Goal: Download file/media

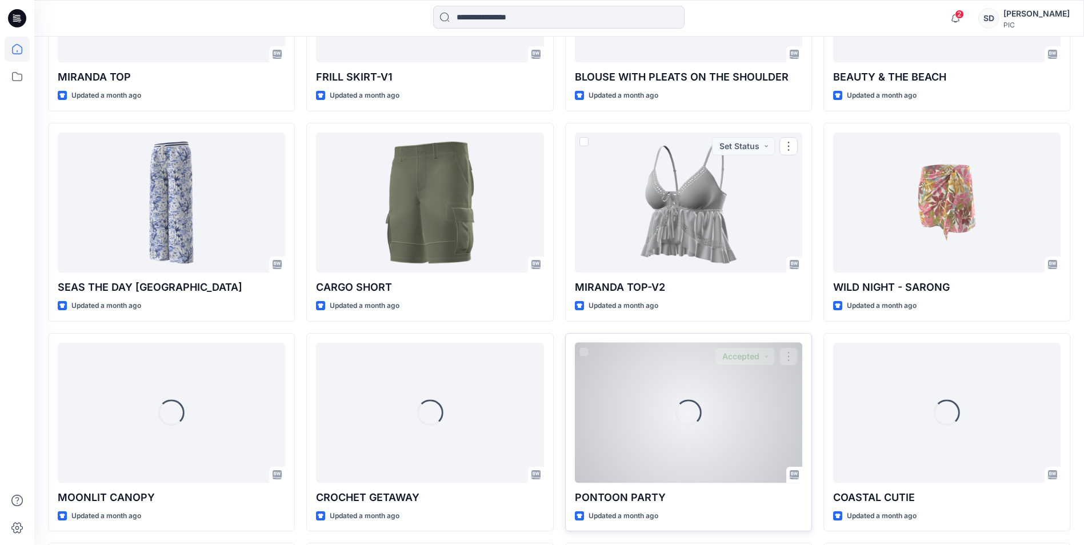
scroll to position [1326, 0]
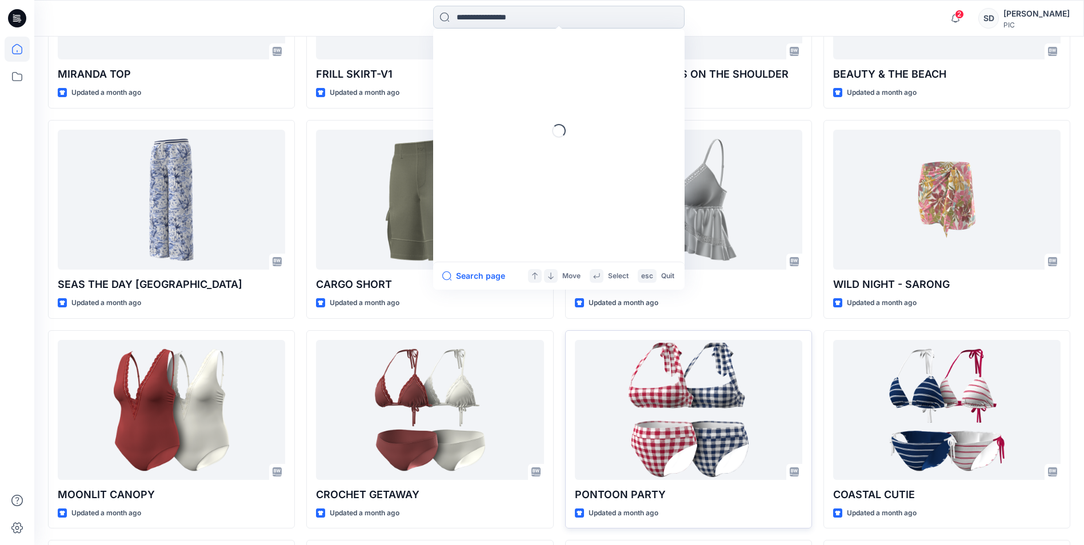
click at [577, 9] on input at bounding box center [558, 17] width 251 height 23
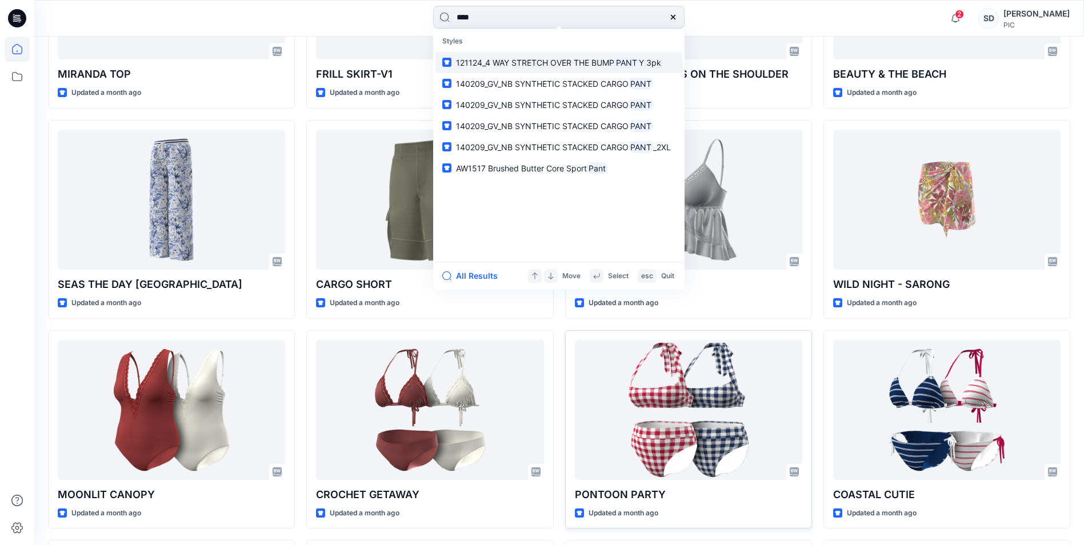
type input "*****"
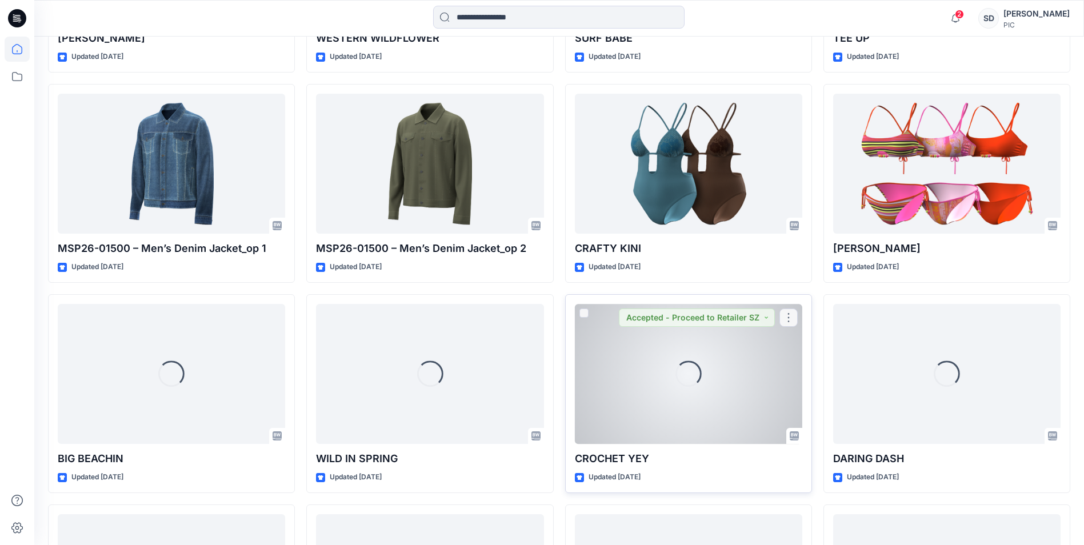
scroll to position [10215, 0]
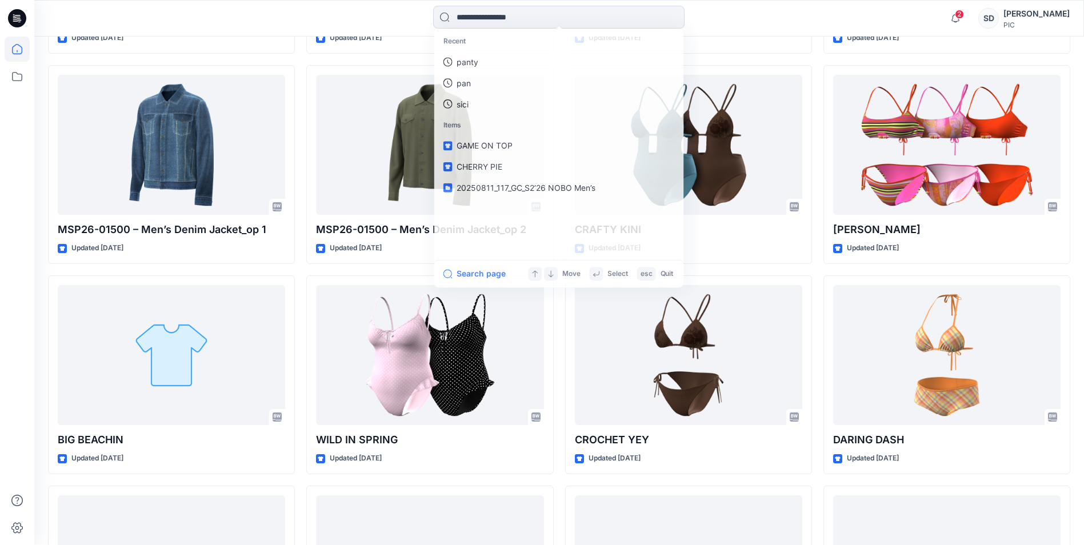
click at [130, 23] on div at bounding box center [165, 18] width 262 height 25
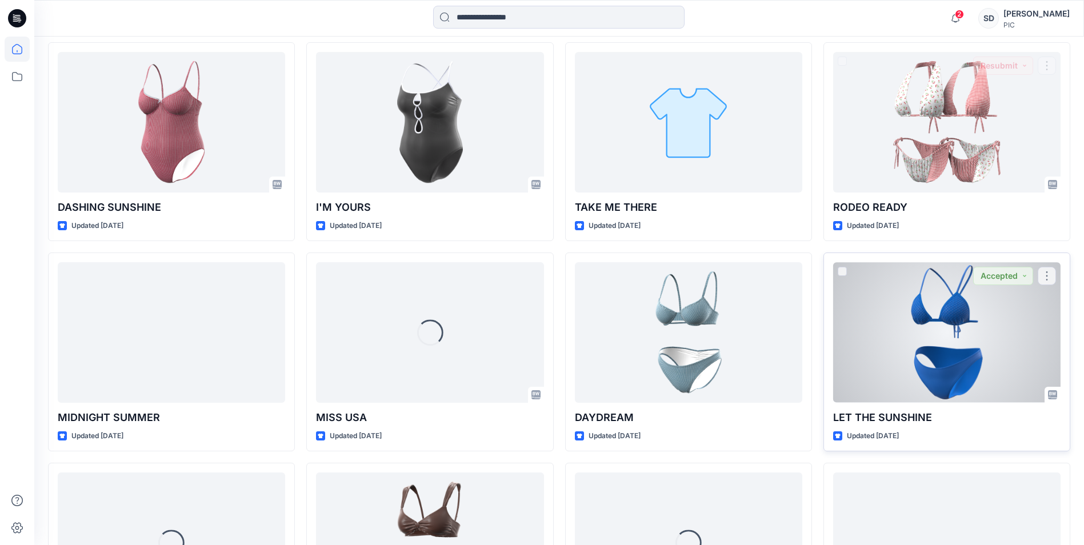
scroll to position [19682, 0]
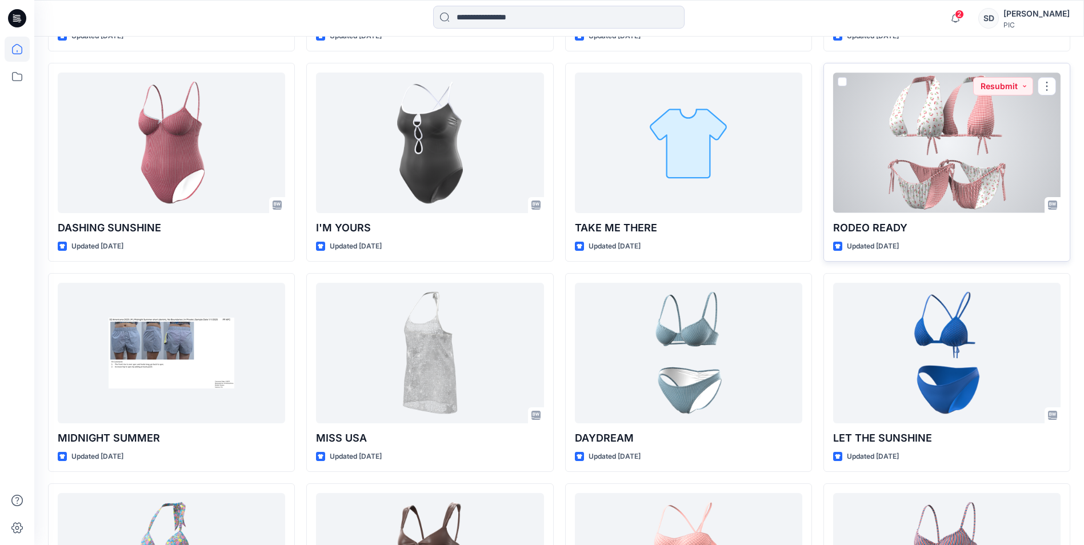
click at [897, 181] on div at bounding box center [946, 143] width 227 height 140
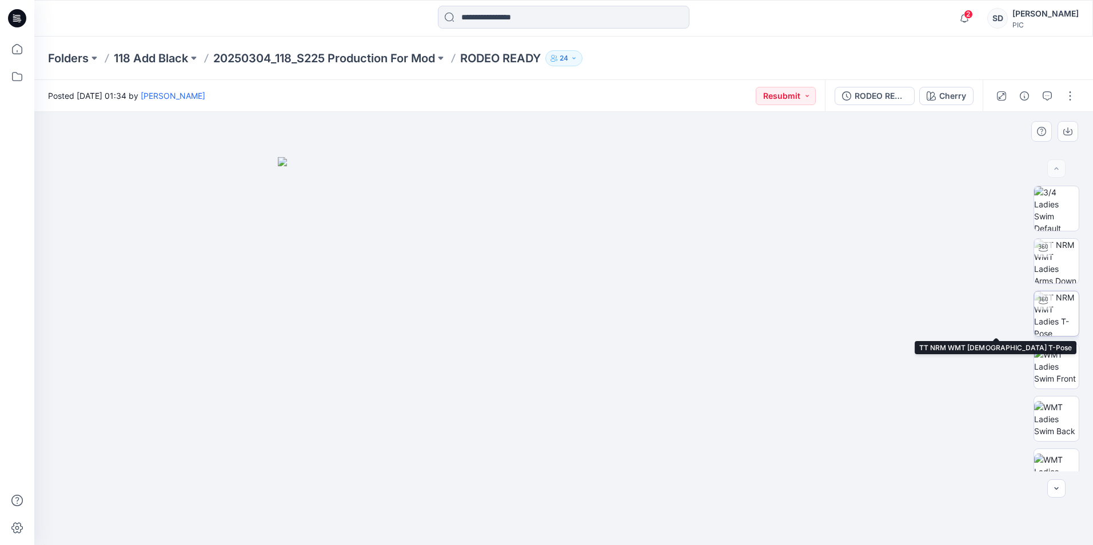
drag, startPoint x: 1037, startPoint y: 321, endPoint x: 1030, endPoint y: 325, distance: 8.2
click at [1037, 322] on img at bounding box center [1056, 314] width 45 height 45
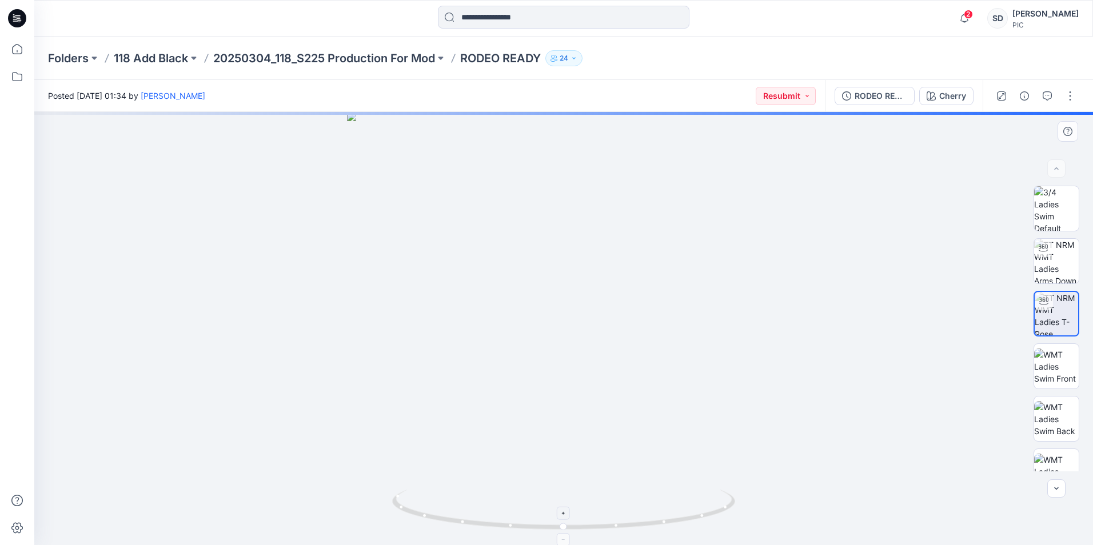
click at [566, 533] on img at bounding box center [563, 517] width 343 height 55
drag, startPoint x: 545, startPoint y: 528, endPoint x: 606, endPoint y: 448, distance: 100.4
click at [418, 517] on icon at bounding box center [565, 511] width 346 height 43
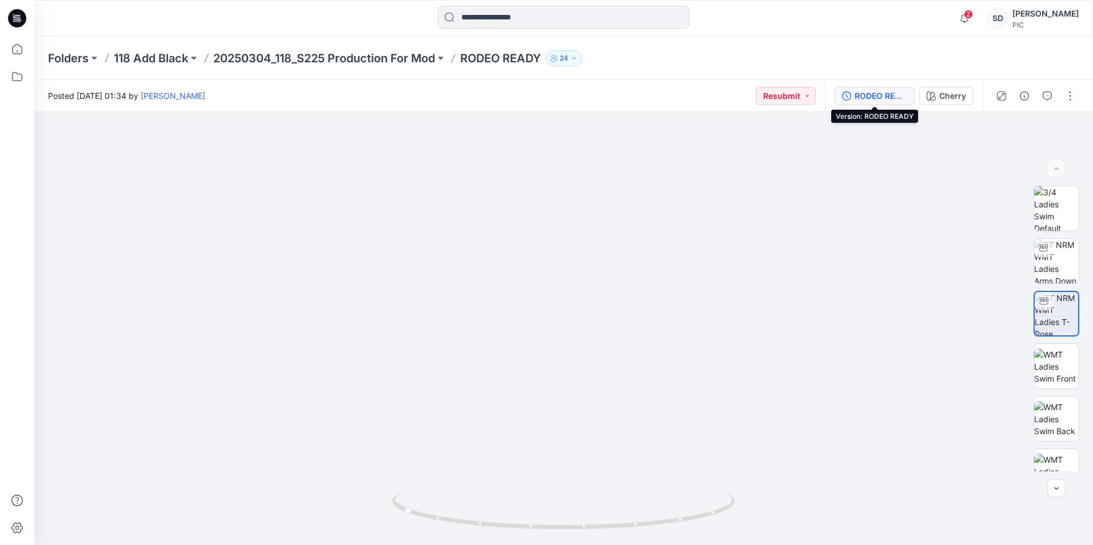
click at [855, 101] on div "RODEO READY" at bounding box center [881, 96] width 53 height 13
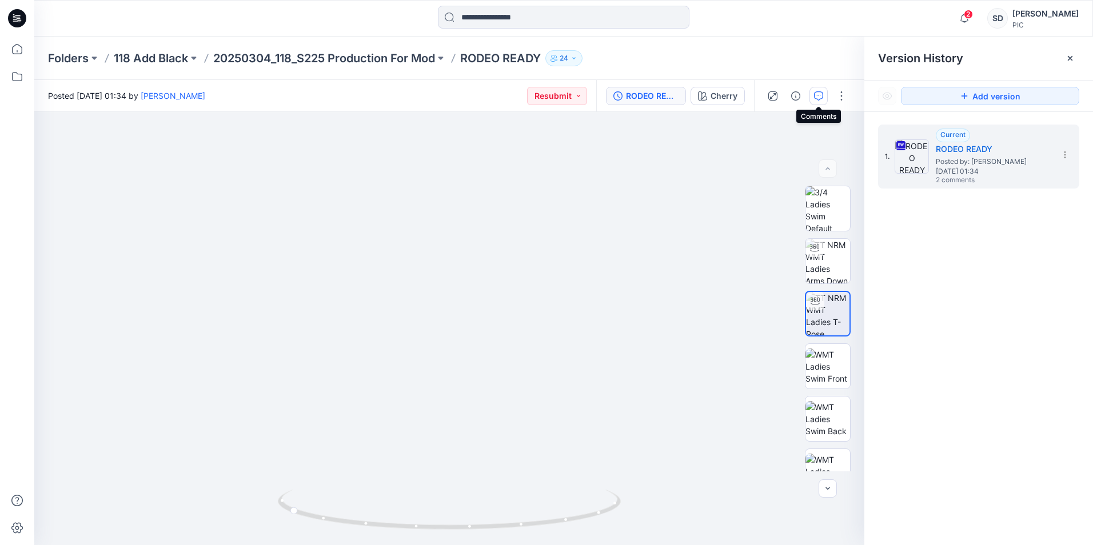
click at [816, 99] on icon "button" at bounding box center [818, 95] width 9 height 9
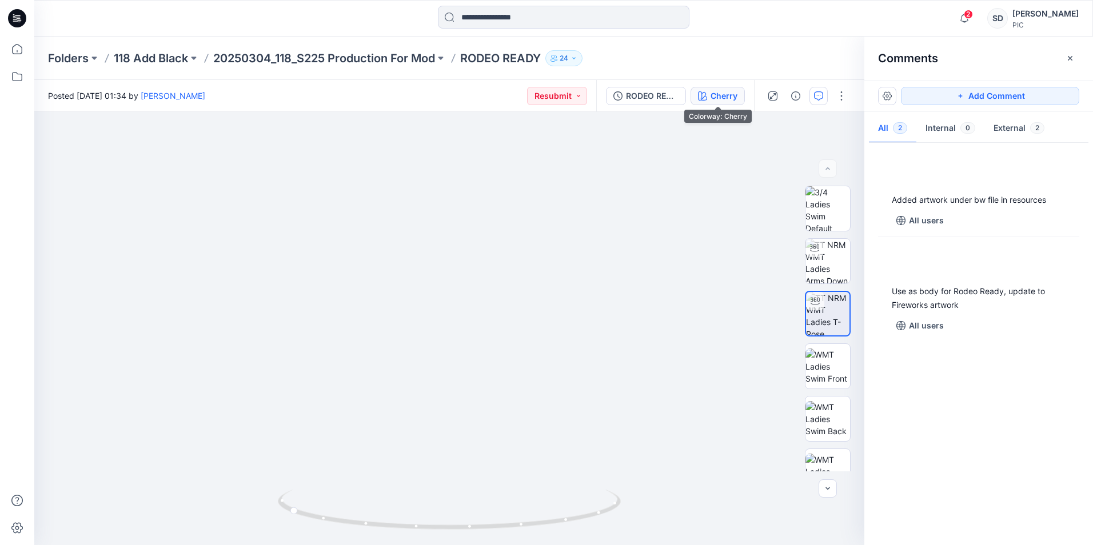
click at [732, 101] on div "Cherry" at bounding box center [723, 96] width 27 height 13
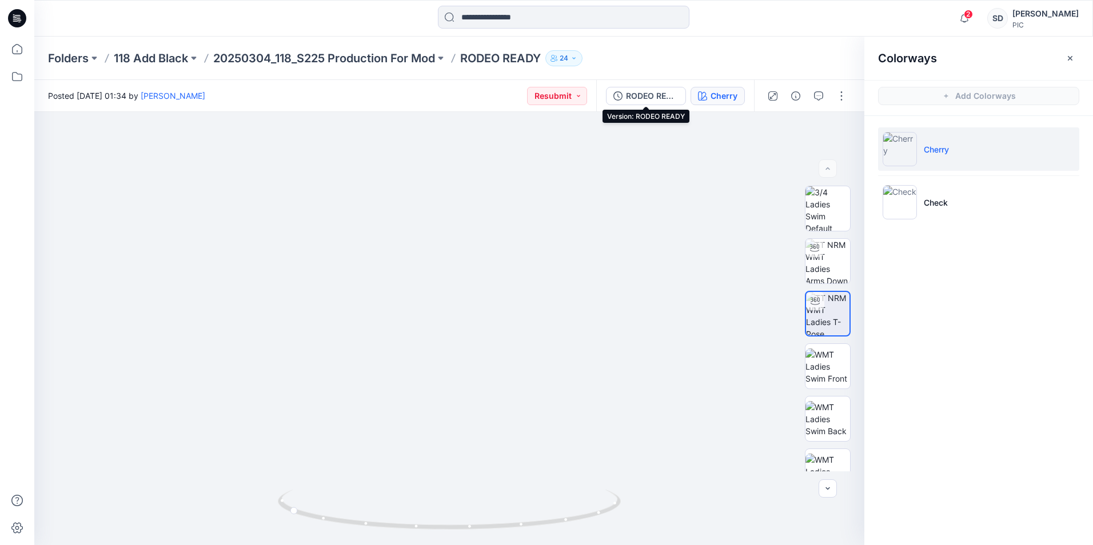
drag, startPoint x: 630, startPoint y: 95, endPoint x: 761, endPoint y: 97, distance: 130.3
click at [632, 96] on div "RODEO READY" at bounding box center [652, 96] width 53 height 13
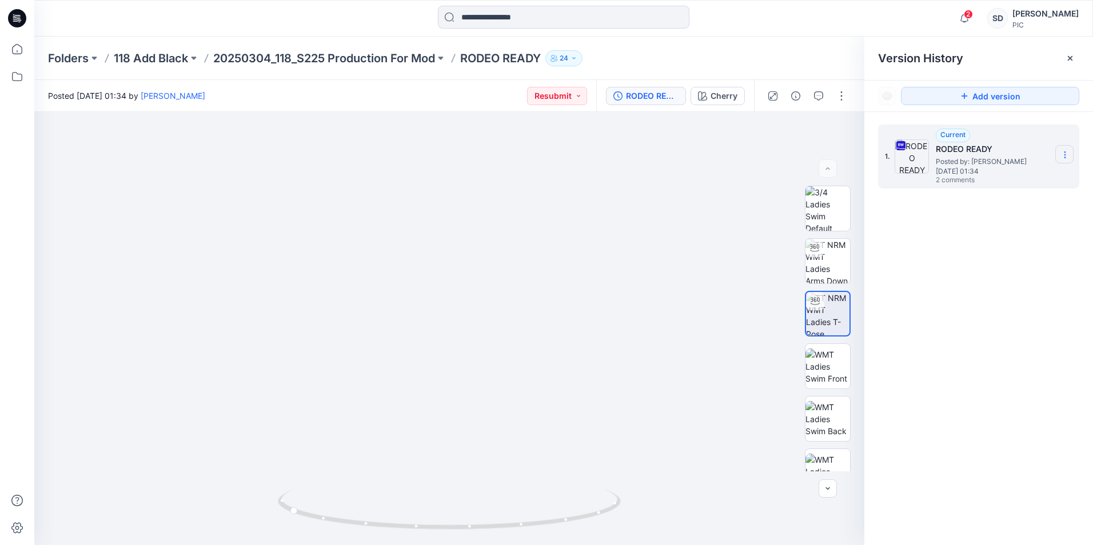
click at [1063, 153] on icon at bounding box center [1064, 154] width 9 height 9
drag, startPoint x: 1040, startPoint y: 175, endPoint x: 1046, endPoint y: 178, distance: 6.4
click at [1044, 177] on span "Download Source BW File" at bounding box center [1006, 177] width 95 height 14
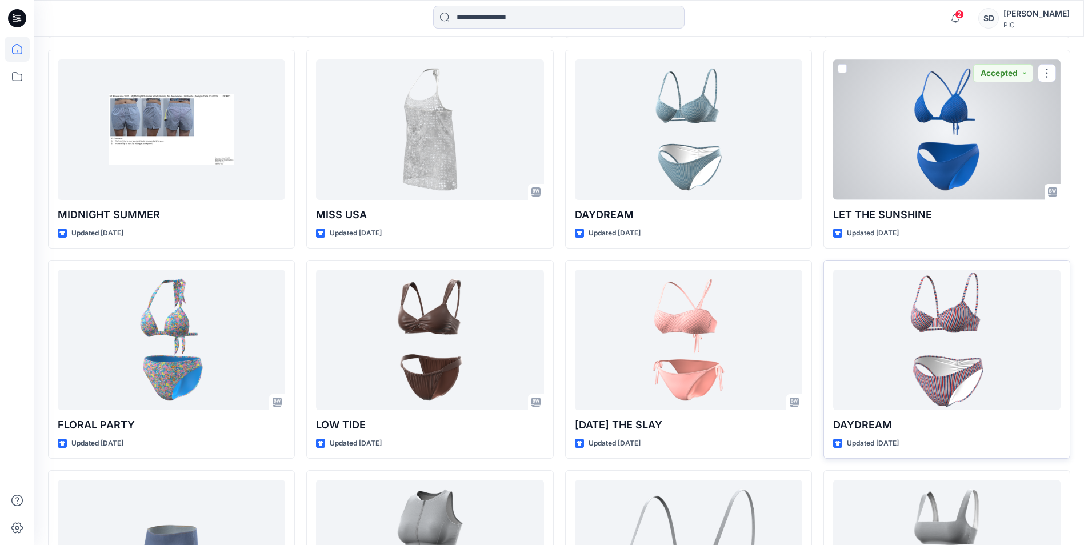
scroll to position [19911, 0]
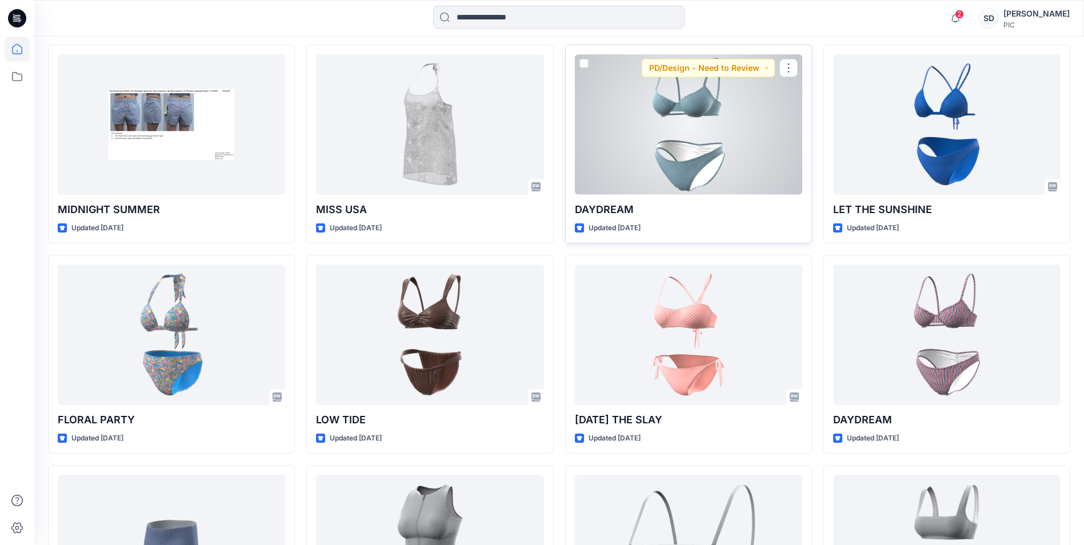
click at [679, 160] on div at bounding box center [688, 124] width 227 height 140
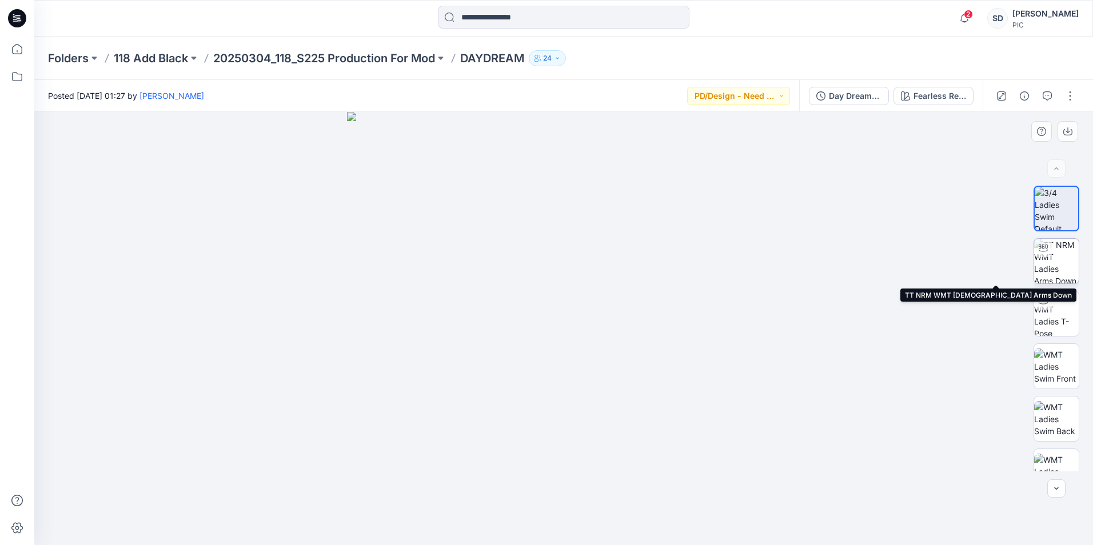
click at [1060, 251] on img at bounding box center [1056, 261] width 45 height 45
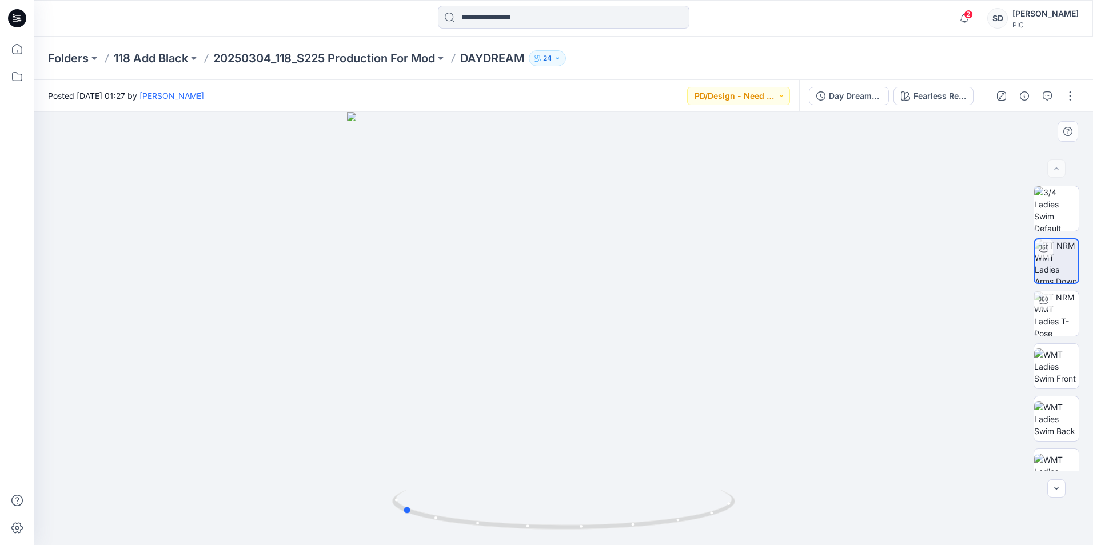
drag, startPoint x: 665, startPoint y: 526, endPoint x: 846, endPoint y: 521, distance: 181.3
click at [846, 521] on div at bounding box center [563, 328] width 1059 height 433
